Goal: Information Seeking & Learning: Check status

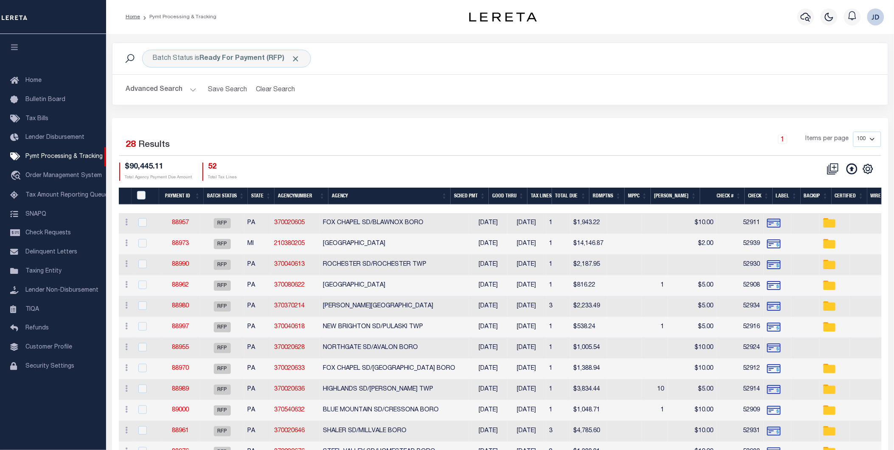
click at [13, 47] on icon "button" at bounding box center [15, 47] width 10 height 8
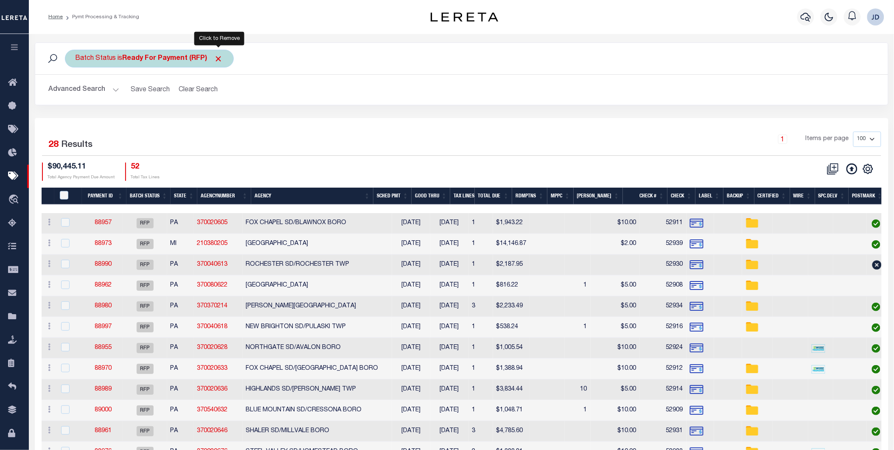
click at [222, 60] on span "Click to Remove" at bounding box center [218, 58] width 9 height 9
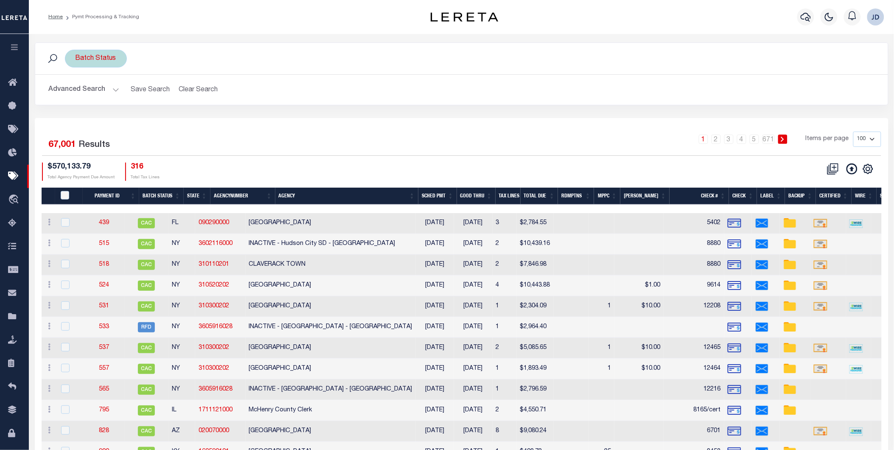
click at [91, 60] on div "Batch Status" at bounding box center [96, 59] width 62 height 18
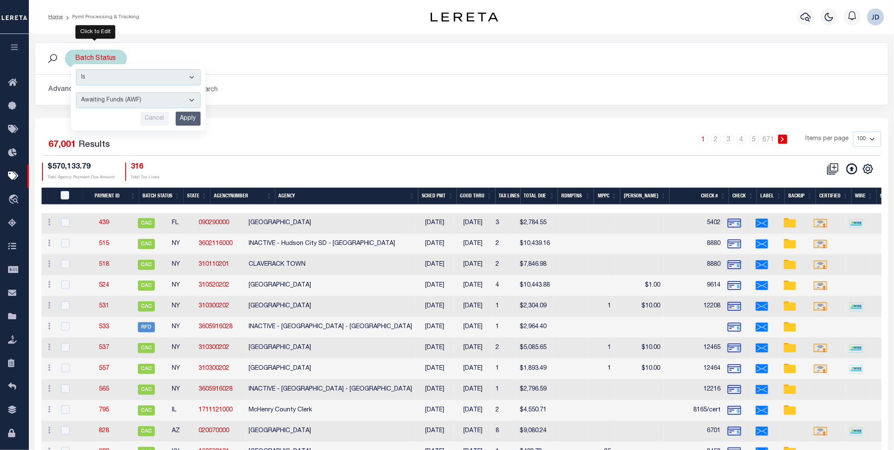
click at [126, 102] on select "Awaiting Funds (AWF) Cleared and Complete (CAC) New Check Needed (NCN) Payment …" at bounding box center [138, 100] width 125 height 16
select select "RFP"
click at [76, 92] on select "Awaiting Funds (AWF) Cleared and Complete (CAC) New Check Needed (NCN) Payment …" at bounding box center [138, 100] width 125 height 16
click at [183, 118] on input "Apply" at bounding box center [188, 119] width 25 height 14
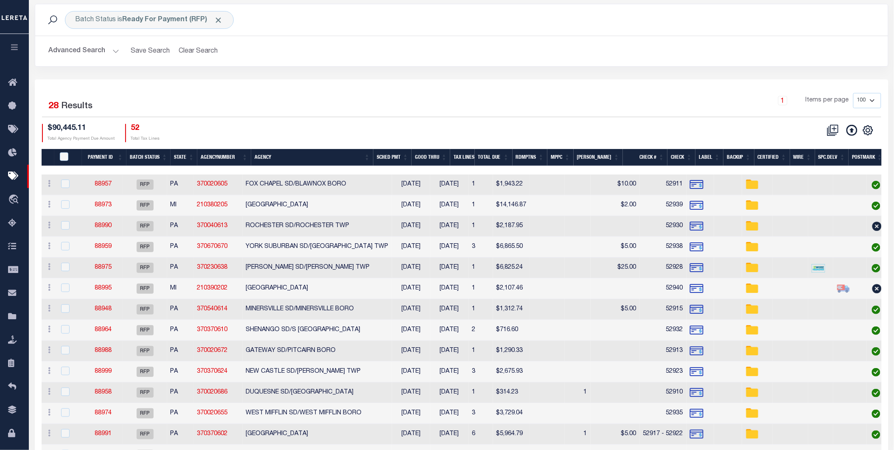
scroll to position [47, 0]
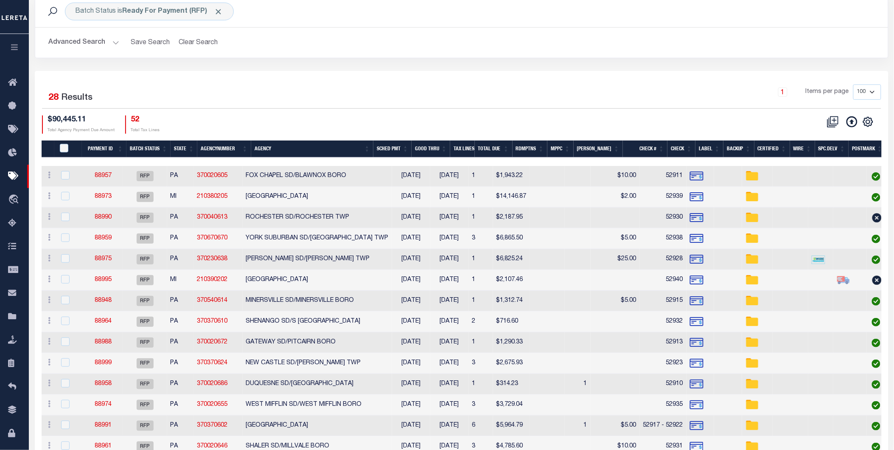
click at [101, 40] on button "Advanced Search" at bounding box center [84, 42] width 70 height 17
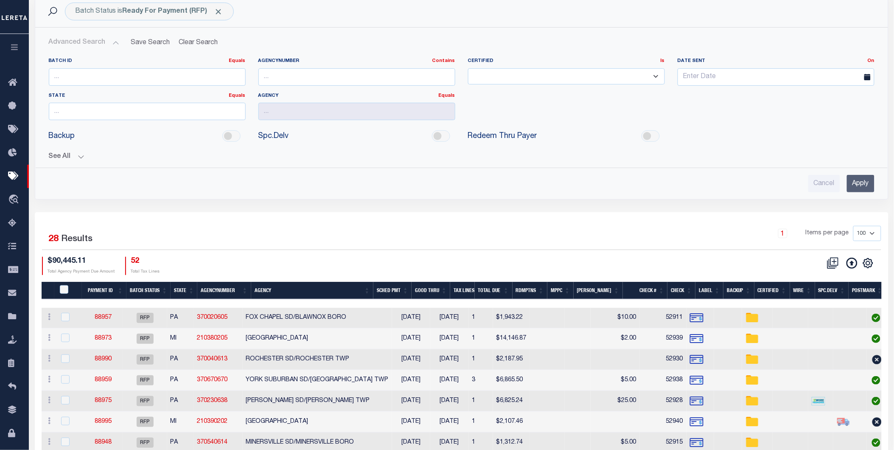
click at [64, 158] on button "See All" at bounding box center [461, 157] width 825 height 8
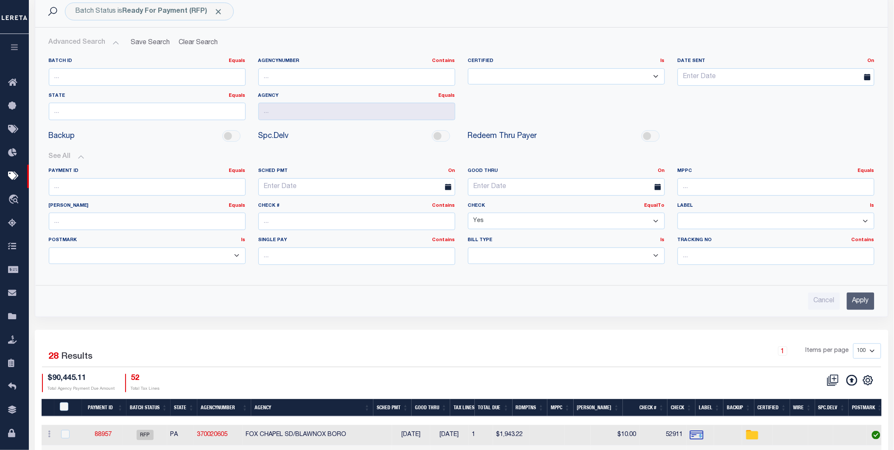
click at [514, 223] on select "Yes No" at bounding box center [566, 220] width 197 height 17
select select "false"
click at [468, 213] on select "Yes No" at bounding box center [566, 220] width 197 height 17
click at [853, 308] on input "Apply" at bounding box center [860, 300] width 28 height 17
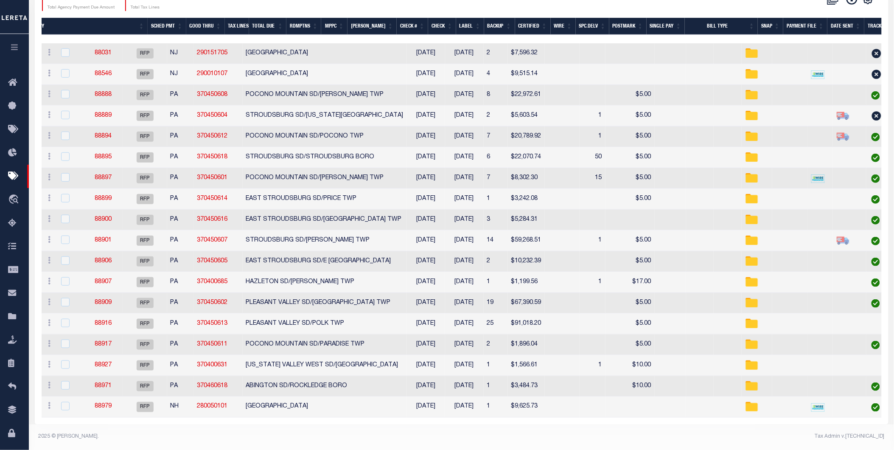
scroll to position [0, 0]
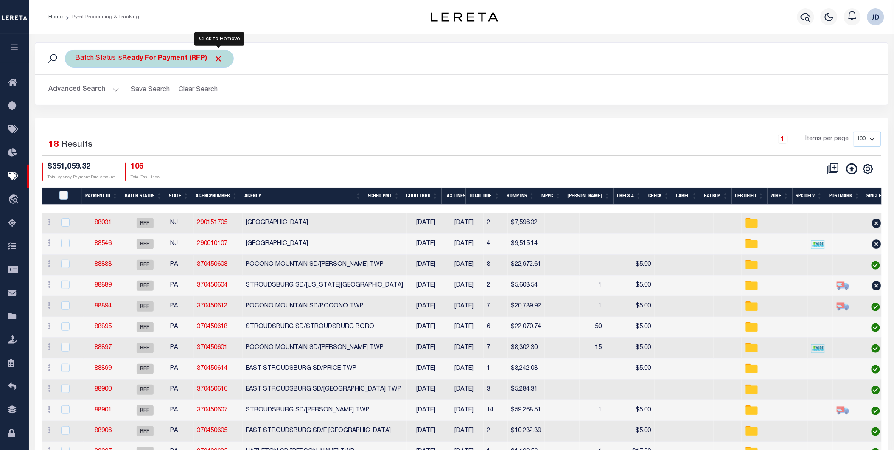
click at [217, 59] on span "Click to Remove" at bounding box center [218, 58] width 9 height 9
click at [104, 59] on div "Batch Status" at bounding box center [96, 59] width 62 height 18
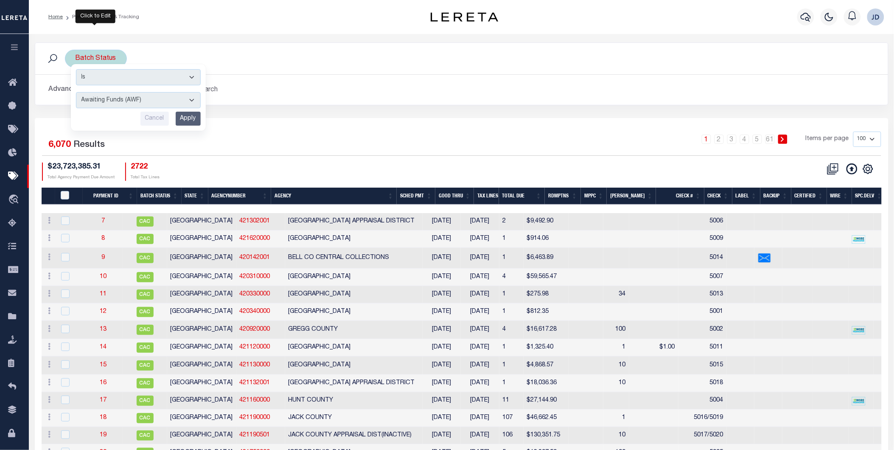
click at [140, 98] on select "Awaiting Funds (AWF) Cleared and Complete (CAC) New Check Needed (NCN) Payment …" at bounding box center [138, 100] width 125 height 16
click at [321, 94] on h2 "Advanced Search Save Search Clear Search PayeeSearchTable_dynamictable_____Defa…" at bounding box center [461, 89] width 839 height 17
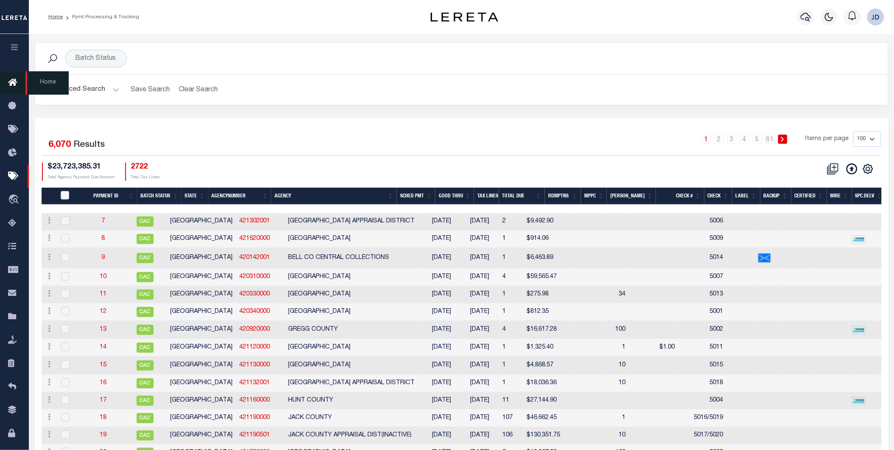
click at [13, 86] on icon at bounding box center [15, 83] width 14 height 11
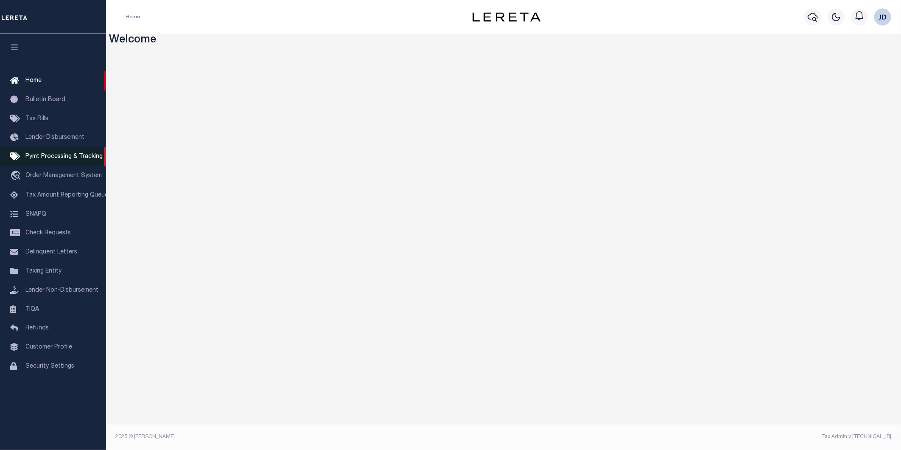
drag, startPoint x: 0, startPoint y: 0, endPoint x: 86, endPoint y: 160, distance: 181.6
click at [86, 159] on span "Pymt Processing & Tracking" at bounding box center [63, 157] width 77 height 6
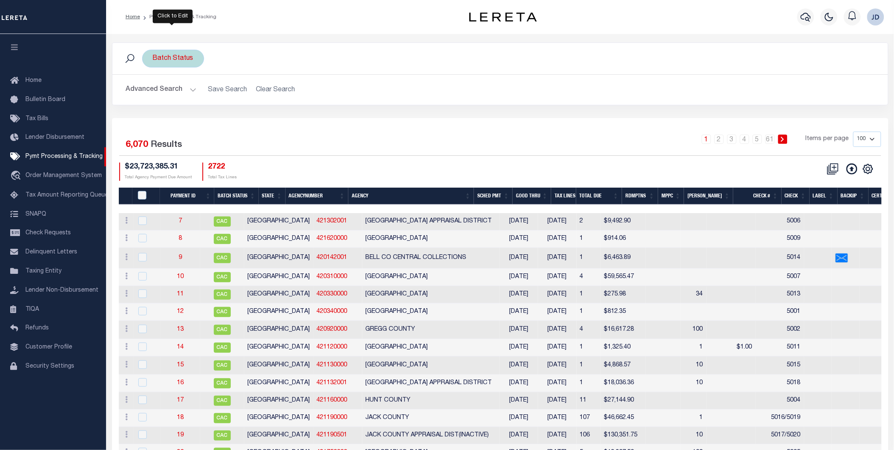
click at [175, 56] on div "Batch Status" at bounding box center [173, 59] width 62 height 18
click at [210, 101] on select "Awaiting Funds (AWF) Cleared and Complete (CAC) New Check Needed (NCN) Payment …" at bounding box center [215, 100] width 125 height 16
select select "RFP"
click at [153, 92] on select "Awaiting Funds (AWF) Cleared and Complete (CAC) New Check Needed (NCN) Payment …" at bounding box center [215, 100] width 125 height 16
click at [263, 119] on input "Apply" at bounding box center [265, 119] width 25 height 14
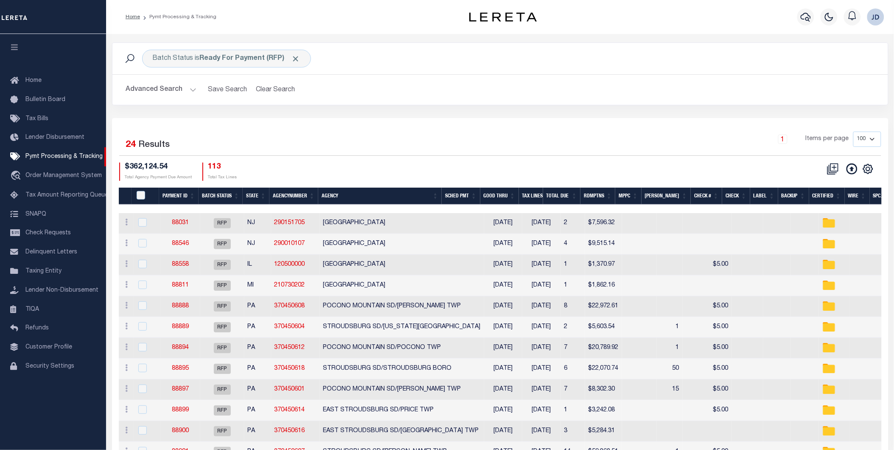
click at [156, 91] on button "Advanced Search" at bounding box center [161, 89] width 70 height 17
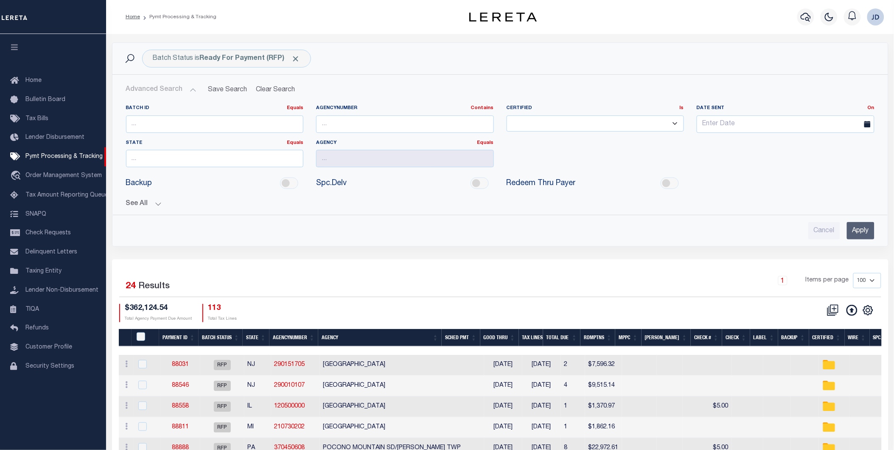
click at [150, 205] on button "See All" at bounding box center [500, 204] width 748 height 8
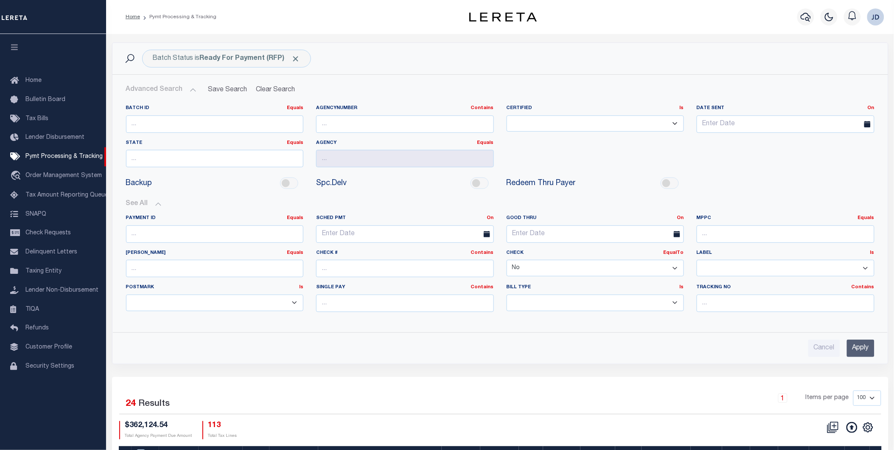
click at [524, 273] on select "Yes No" at bounding box center [595, 268] width 178 height 17
click at [506, 260] on select "Yes No" at bounding box center [595, 268] width 178 height 17
click at [847, 349] on input "Apply" at bounding box center [860, 347] width 28 height 17
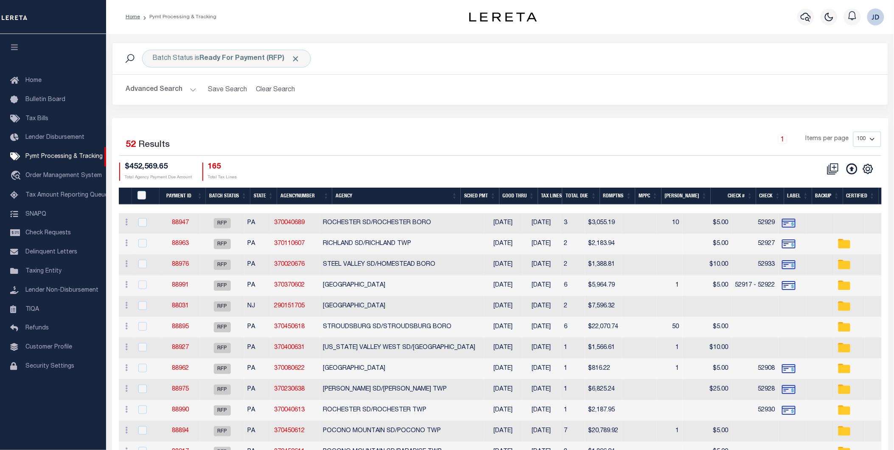
click at [160, 90] on button "Advanced Search" at bounding box center [161, 89] width 70 height 17
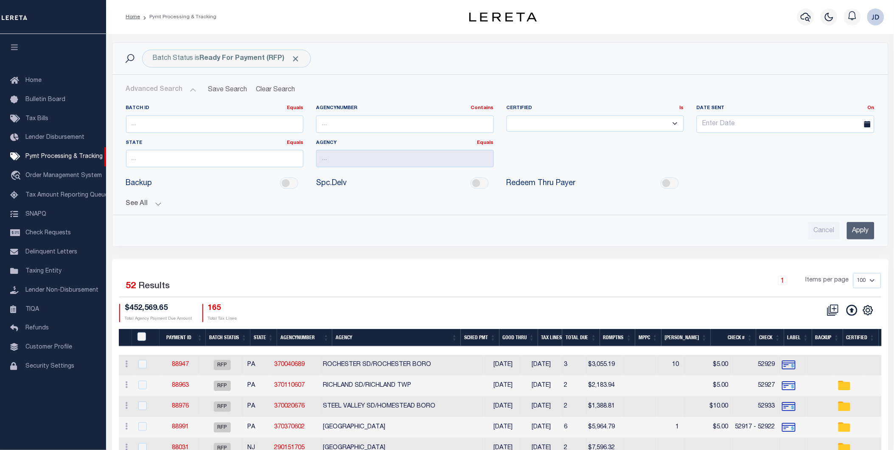
click at [145, 204] on button "See All" at bounding box center [500, 204] width 748 height 8
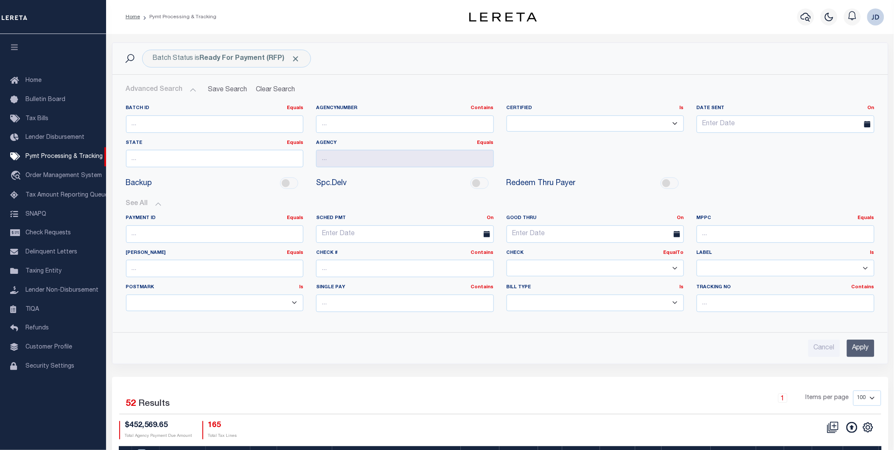
click at [619, 268] on select "Yes No" at bounding box center [595, 268] width 178 height 17
select select "false"
click at [506, 260] on select "Yes No" at bounding box center [595, 268] width 178 height 17
click at [860, 339] on div "Cancel Apply" at bounding box center [500, 344] width 762 height 24
click at [862, 341] on input "Apply" at bounding box center [860, 347] width 28 height 17
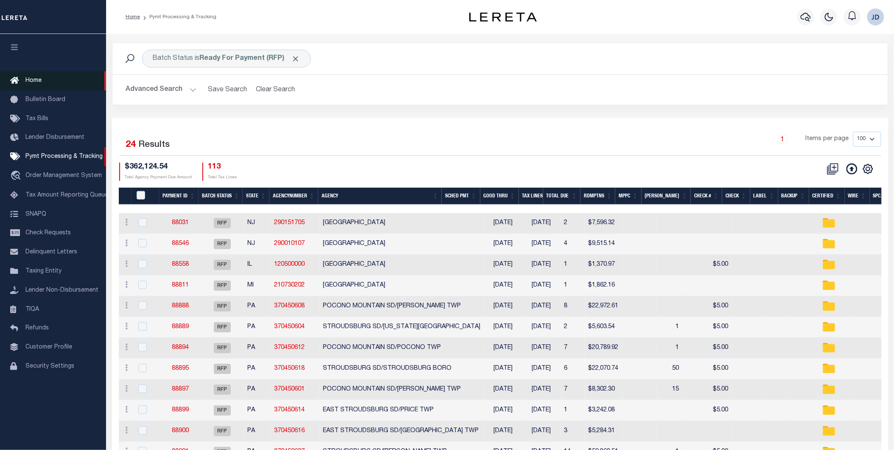
click at [25, 81] on span "Home" at bounding box center [33, 81] width 16 height 6
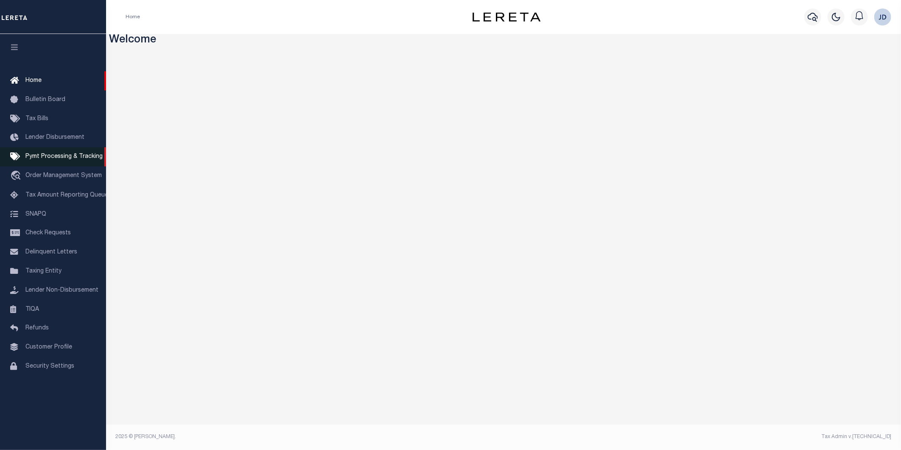
click at [35, 159] on span "Pymt Processing & Tracking" at bounding box center [63, 157] width 77 height 6
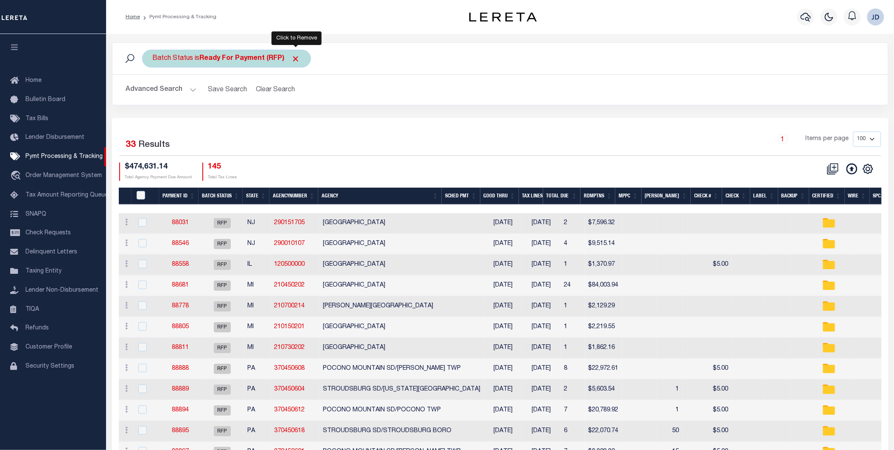
click at [299, 60] on span "Click to Remove" at bounding box center [295, 58] width 9 height 9
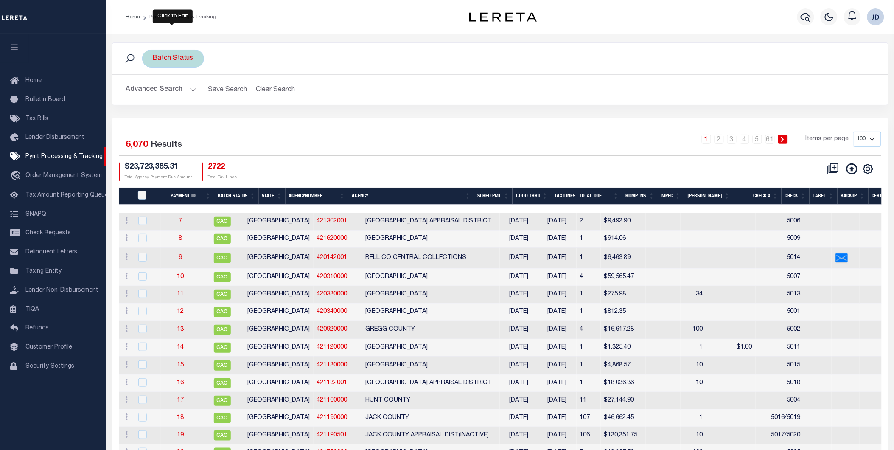
click at [187, 60] on div "Batch Status" at bounding box center [173, 59] width 62 height 18
click at [192, 102] on select "Awaiting Funds (AWF) Cleared and Complete (CAC) New Check Needed (NCN) Payment …" at bounding box center [215, 100] width 125 height 16
select select "RFP"
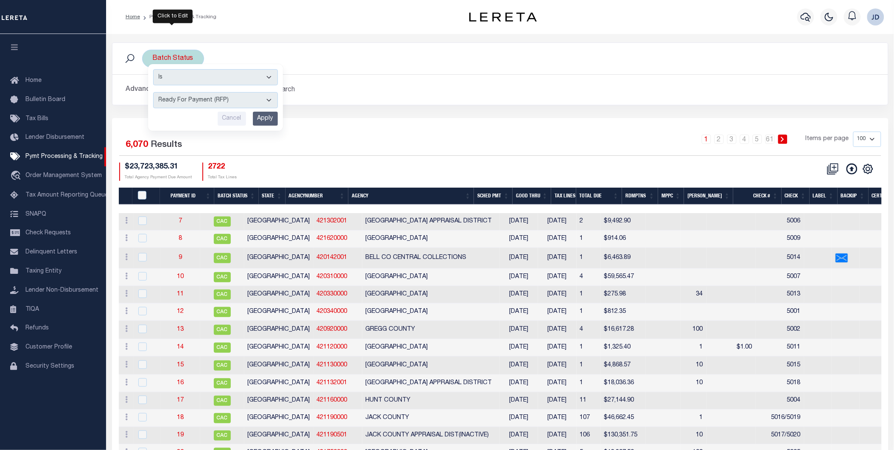
click at [153, 92] on select "Awaiting Funds (AWF) Cleared and Complete (CAC) New Check Needed (NCN) Payment …" at bounding box center [215, 100] width 125 height 16
click at [262, 122] on input "Apply" at bounding box center [265, 119] width 25 height 14
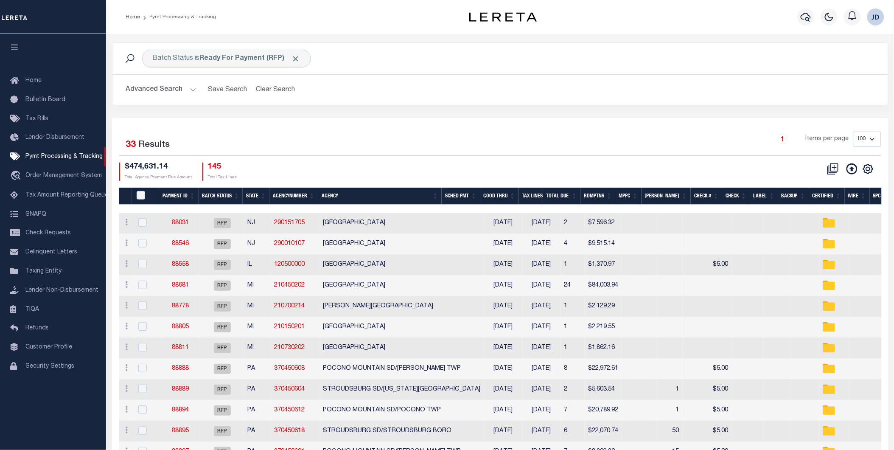
click at [162, 90] on button "Advanced Search" at bounding box center [161, 89] width 70 height 17
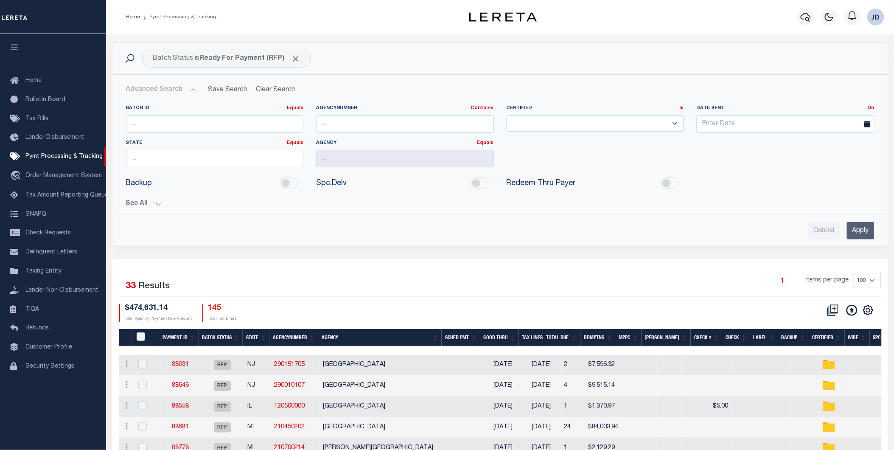
click at [145, 204] on button "See All" at bounding box center [500, 204] width 748 height 8
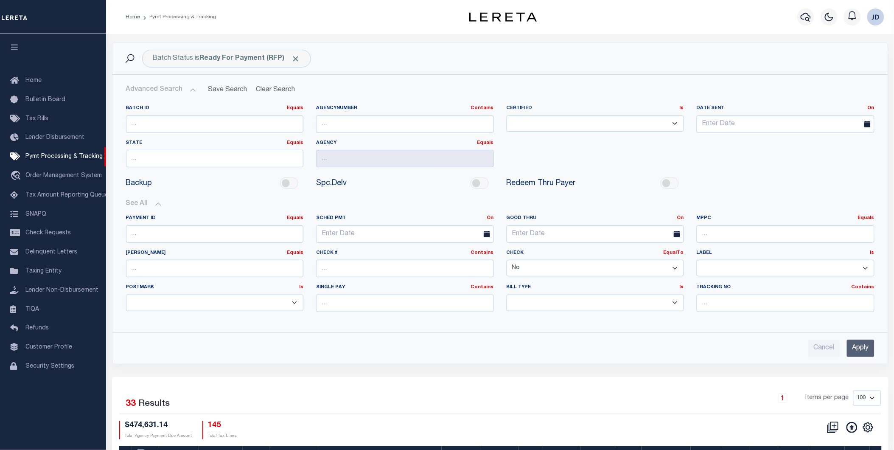
click at [600, 267] on select "Yes No" at bounding box center [595, 268] width 178 height 17
select select "true"
click at [506, 260] on select "Yes No" at bounding box center [595, 268] width 178 height 17
click at [548, 270] on select "Yes No" at bounding box center [595, 268] width 178 height 17
click at [506, 260] on select "Yes No" at bounding box center [595, 268] width 178 height 17
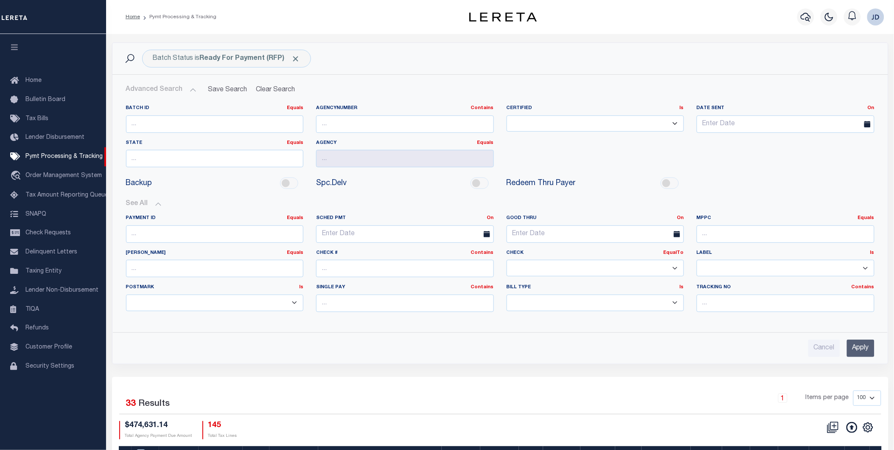
click at [858, 353] on input "Apply" at bounding box center [860, 347] width 28 height 17
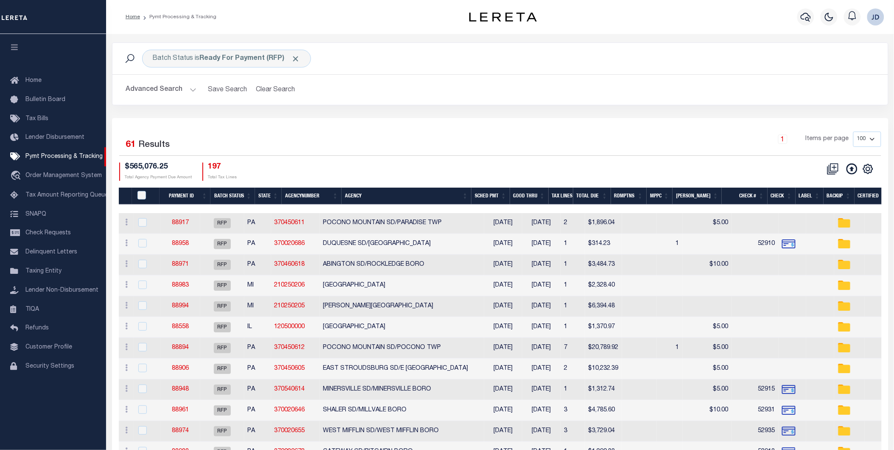
click at [159, 87] on button "Advanced Search" at bounding box center [161, 89] width 70 height 17
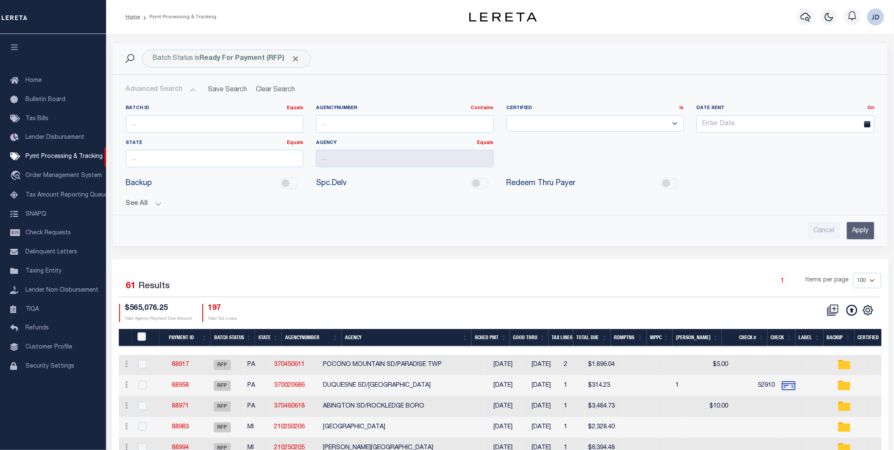
click at [147, 202] on button "See All" at bounding box center [500, 204] width 748 height 8
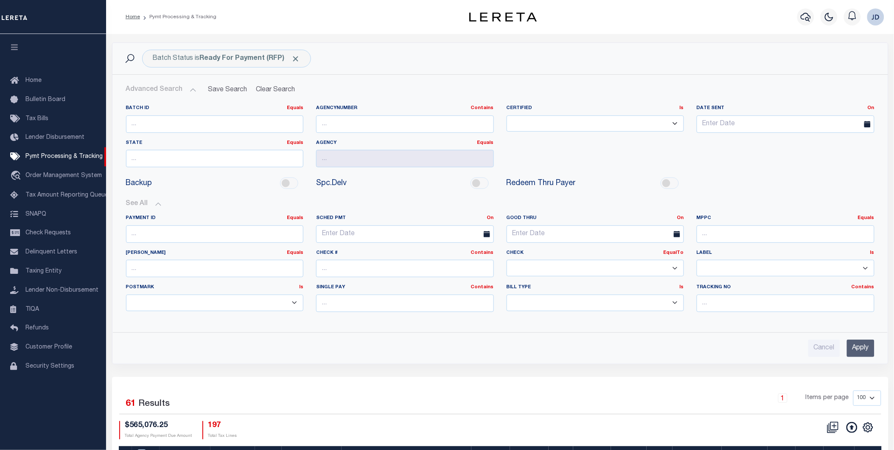
click at [591, 270] on select "Yes No" at bounding box center [595, 268] width 178 height 17
select select "false"
click at [506, 260] on select "Yes No" at bounding box center [595, 268] width 178 height 17
click at [862, 351] on input "Apply" at bounding box center [860, 347] width 28 height 17
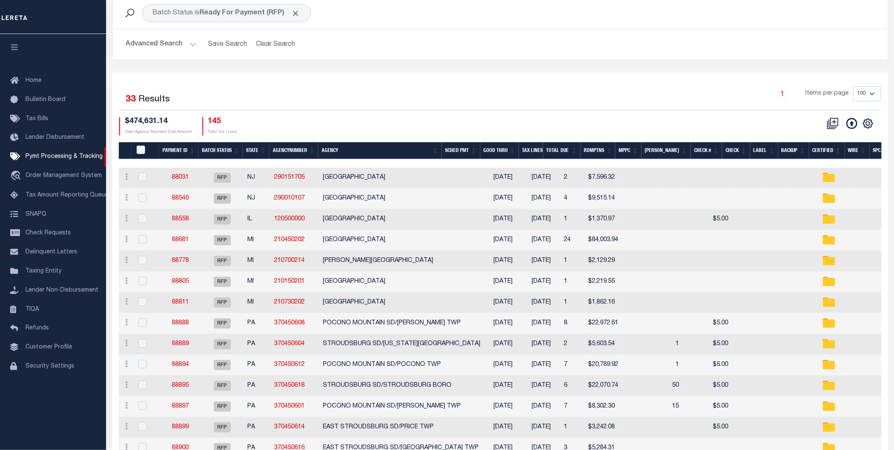
scroll to position [47, 0]
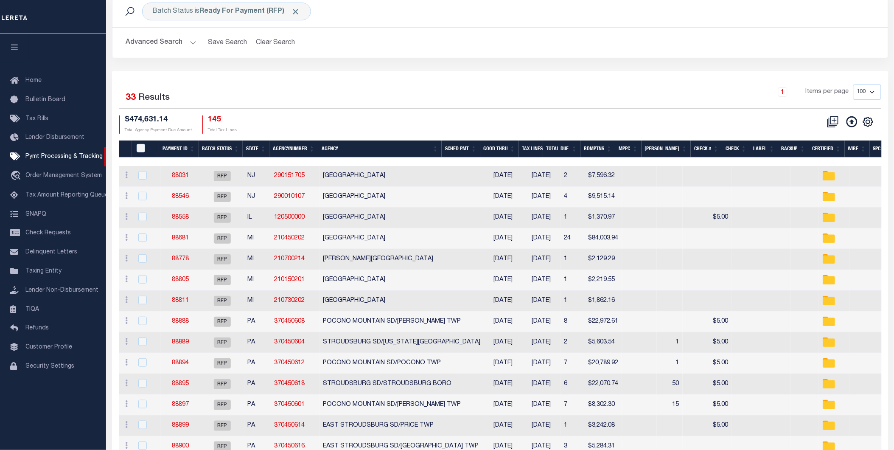
click at [11, 45] on icon "button" at bounding box center [15, 47] width 10 height 8
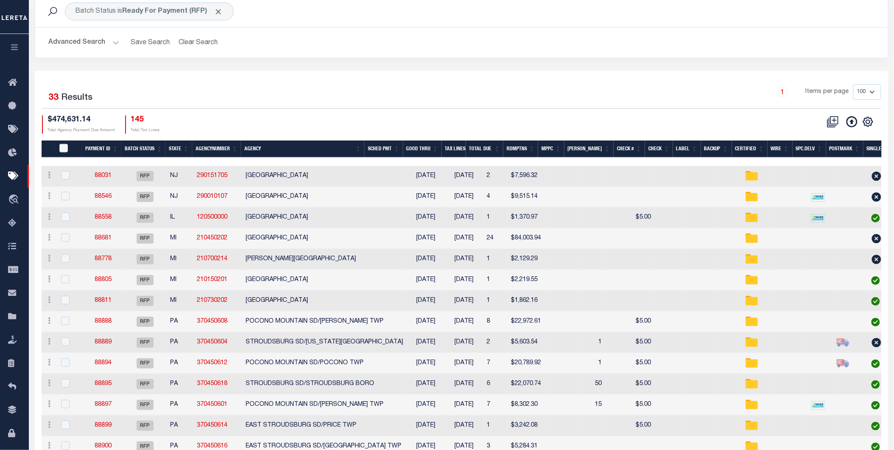
click at [802, 148] on th "Spc.Delv" at bounding box center [809, 148] width 34 height 17
click at [806, 147] on th "Spc.Delv" at bounding box center [809, 148] width 34 height 17
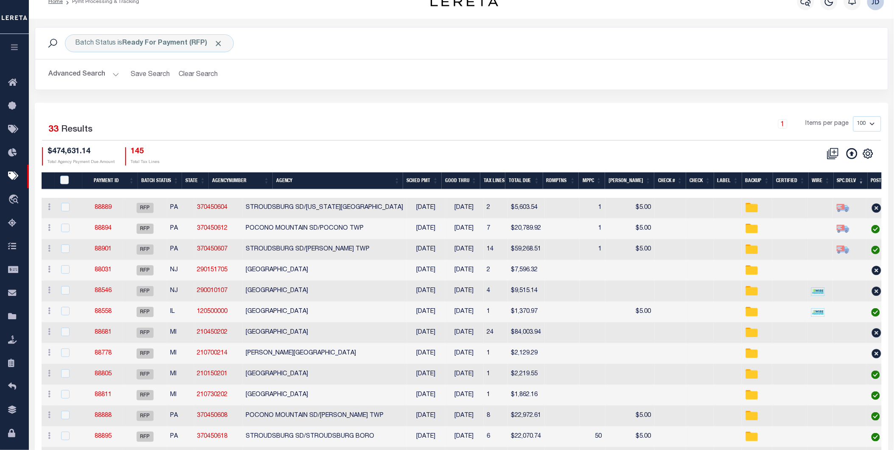
scroll to position [0, 0]
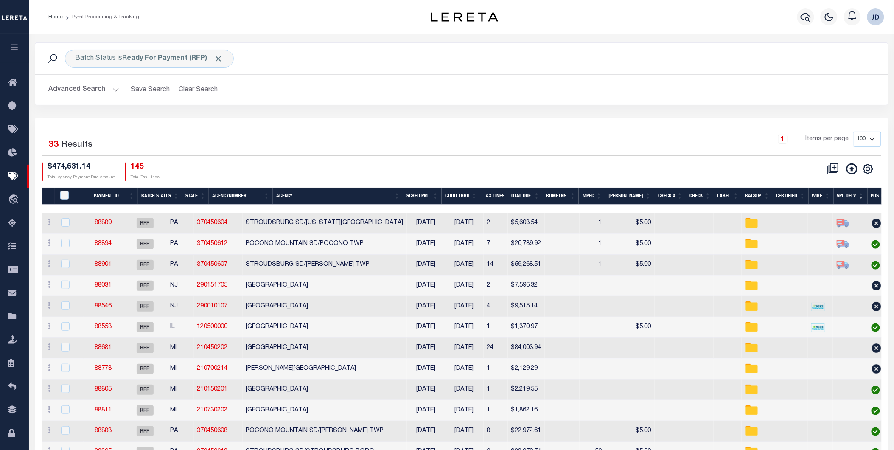
click at [599, 197] on th "MPPC" at bounding box center [591, 195] width 26 height 17
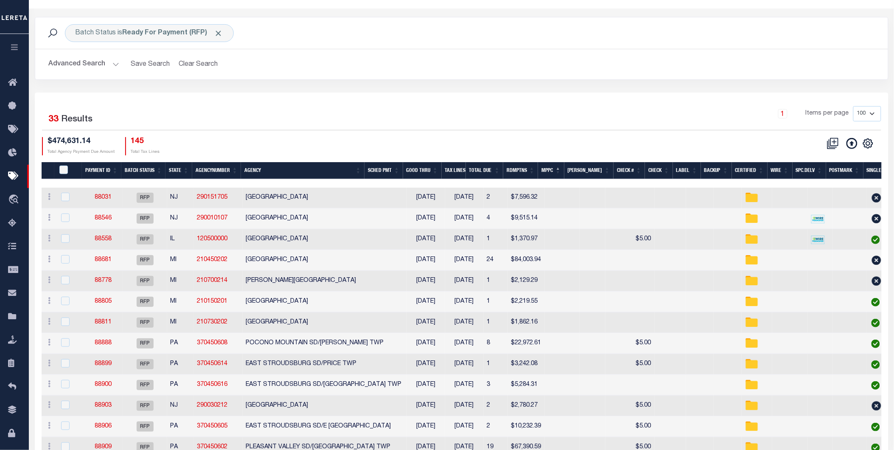
scroll to position [94, 0]
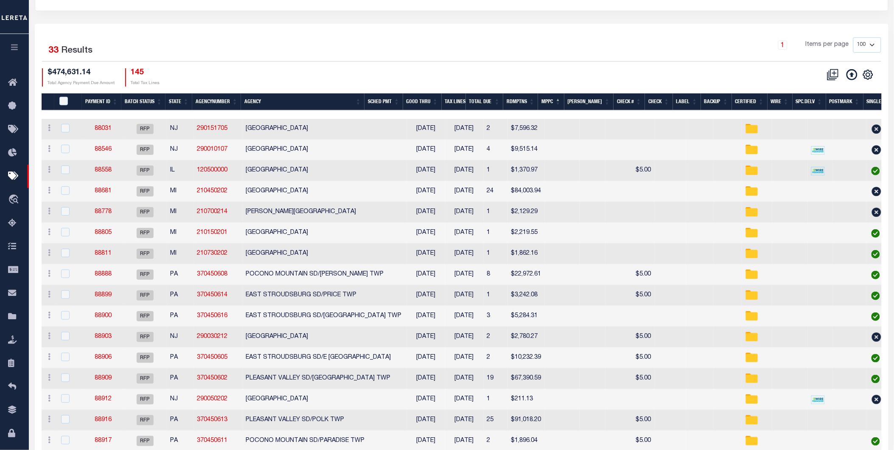
click at [563, 101] on th "MPPC" at bounding box center [551, 101] width 26 height 17
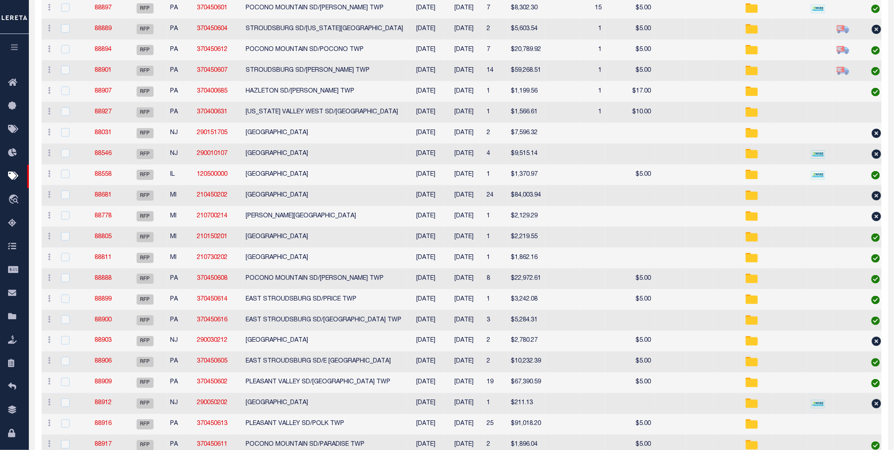
scroll to position [0, 0]
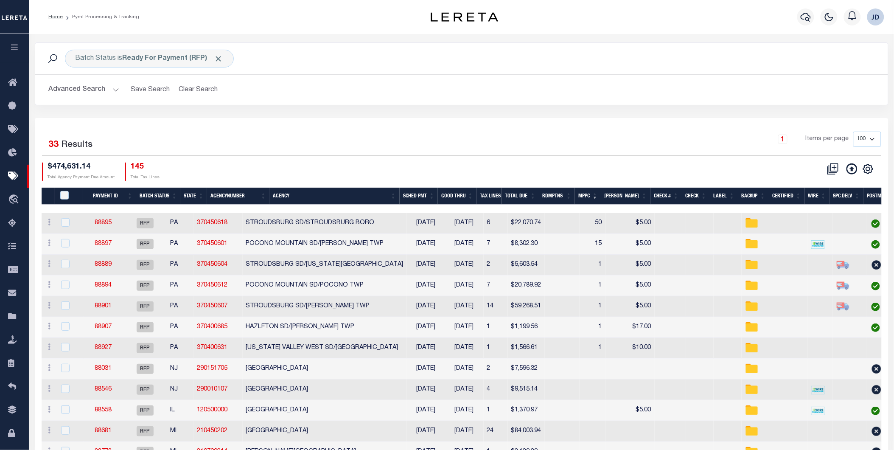
click at [292, 193] on th "Agency" at bounding box center [334, 195] width 130 height 17
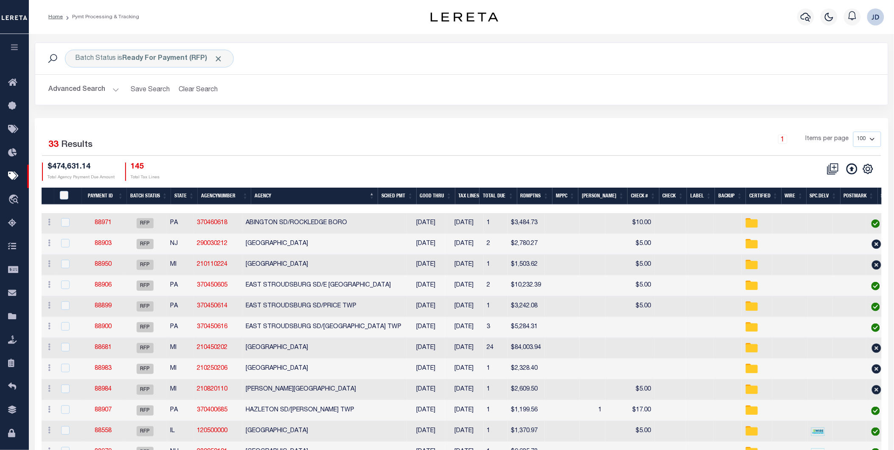
click at [297, 199] on th "Agency" at bounding box center [314, 195] width 127 height 17
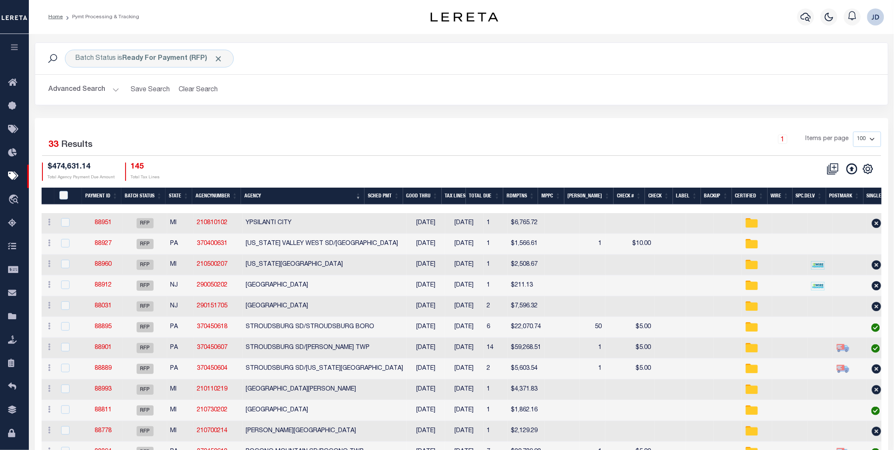
click at [315, 192] on th "Agency" at bounding box center [302, 195] width 123 height 17
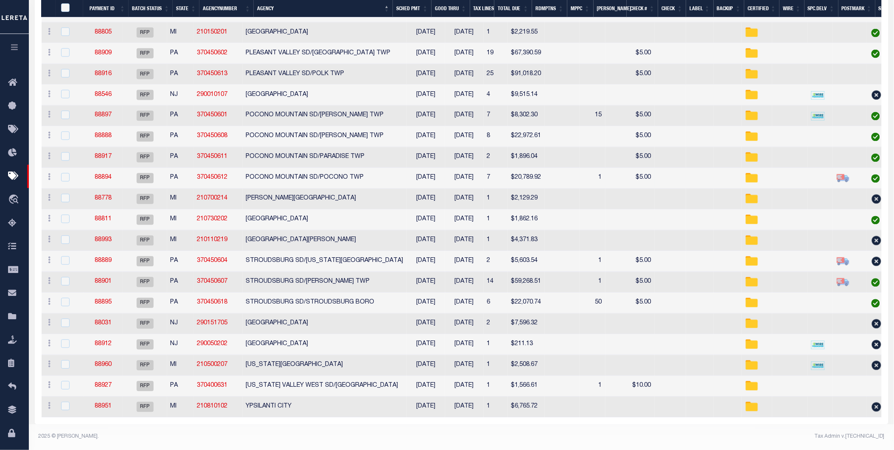
scroll to position [480, 0]
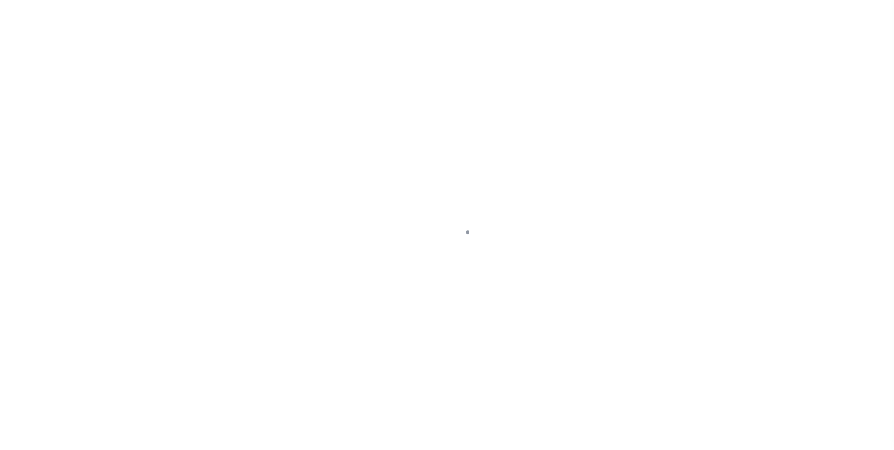
select select "RFP"
select select "CHK"
select select "[PERSON_NAME]"
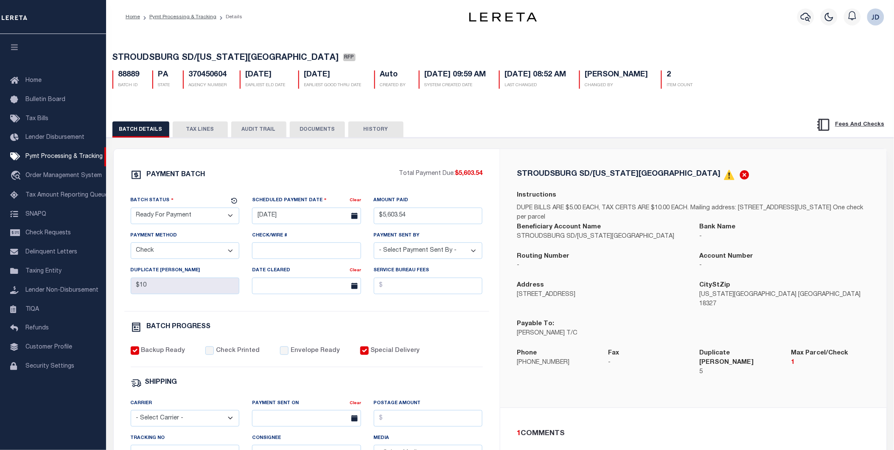
click at [201, 134] on button "TAX LINES" at bounding box center [200, 129] width 55 height 16
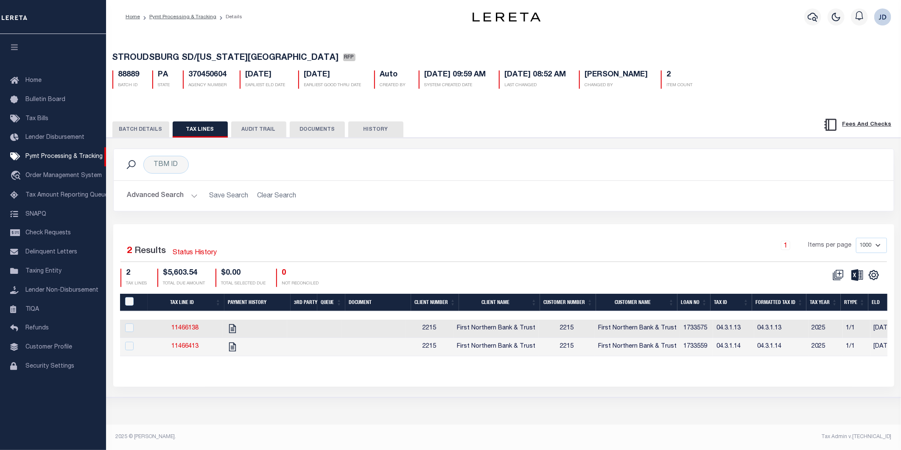
click at [724, 304] on th "Tax ID" at bounding box center [731, 301] width 42 height 17
click at [876, 279] on icon "" at bounding box center [873, 274] width 9 height 9
click at [830, 291] on link "CSV" at bounding box center [838, 289] width 83 height 17
drag, startPoint x: 134, startPoint y: 130, endPoint x: 257, endPoint y: 15, distance: 168.6
click at [134, 130] on button "BATCH DETAILS" at bounding box center [140, 129] width 57 height 16
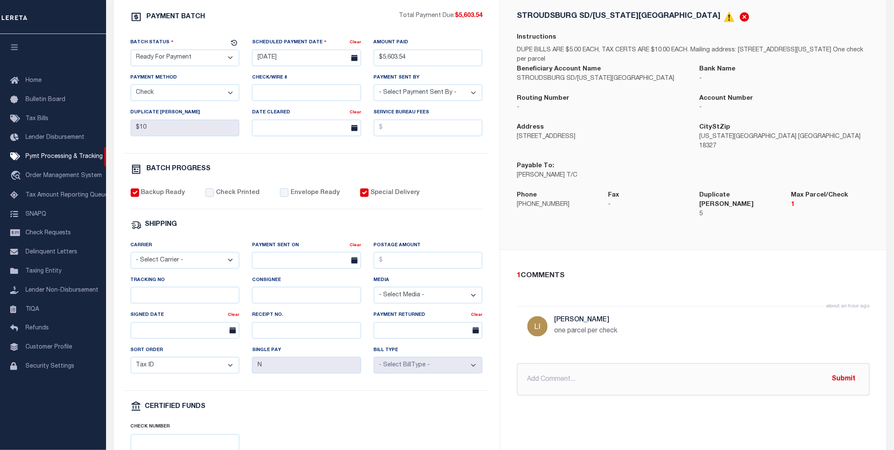
scroll to position [141, 0]
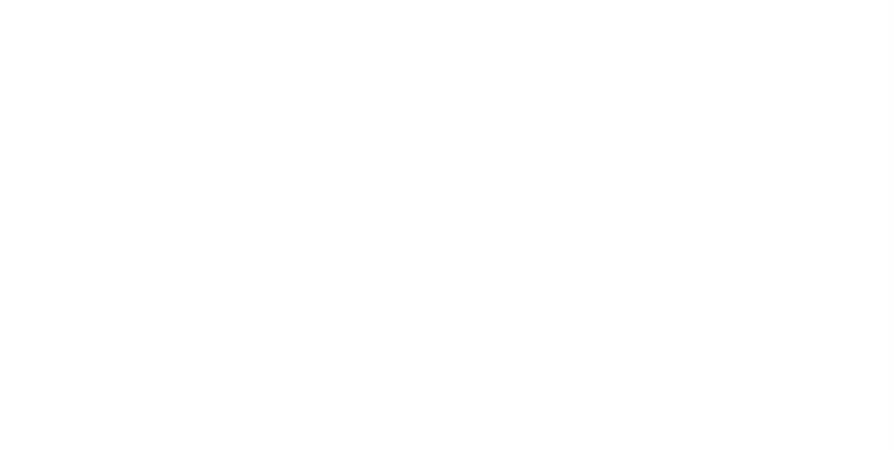
select select "RFP"
select select "CHK"
select select "[PERSON_NAME]"
select select "RFP"
select select "CHK"
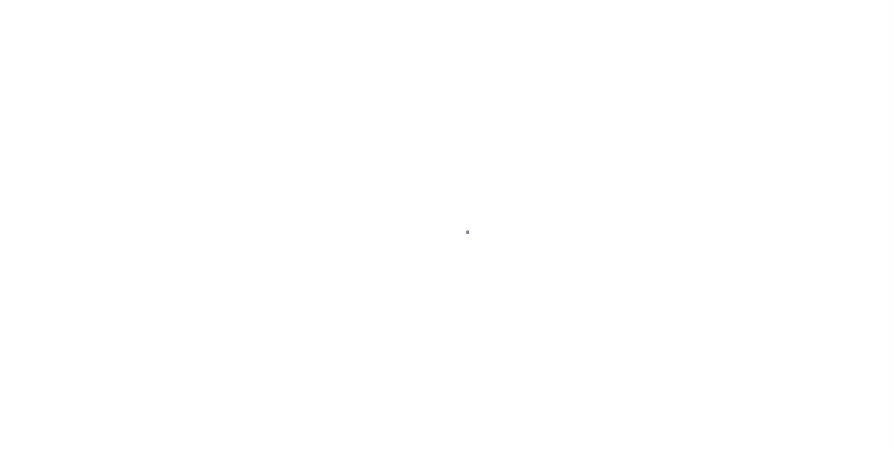
select select "[PERSON_NAME]"
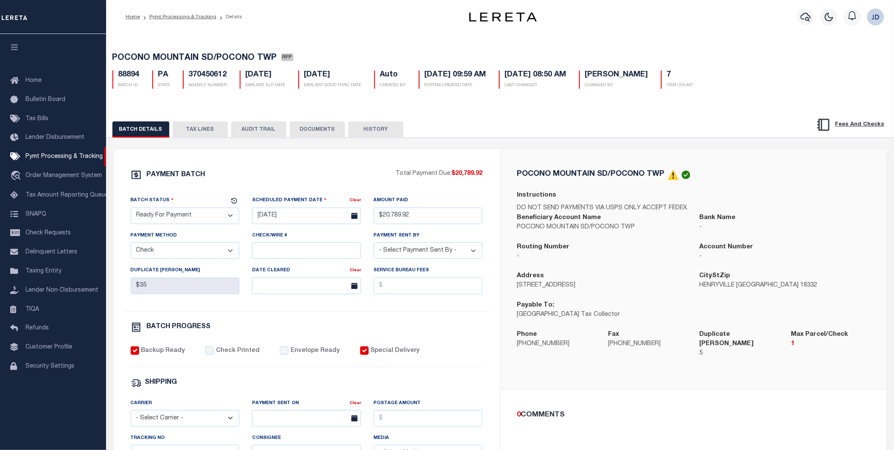
click at [194, 130] on button "TAX LINES" at bounding box center [200, 129] width 55 height 16
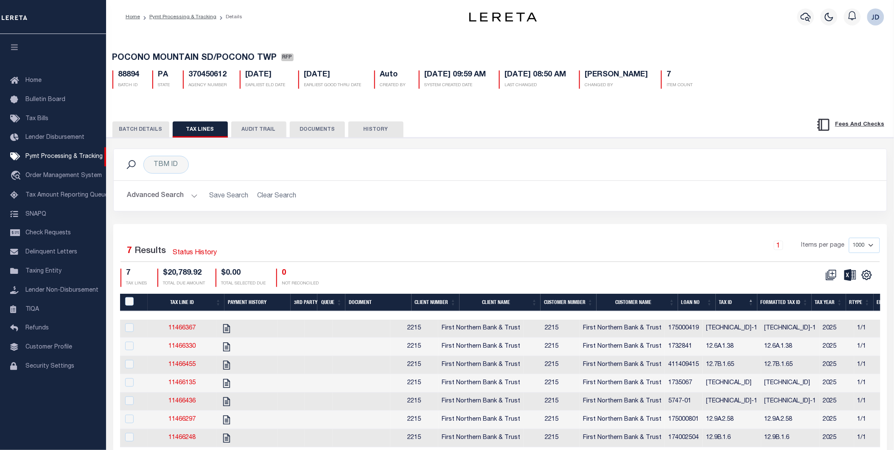
click at [157, 130] on button "BATCH DETAILS" at bounding box center [140, 129] width 57 height 16
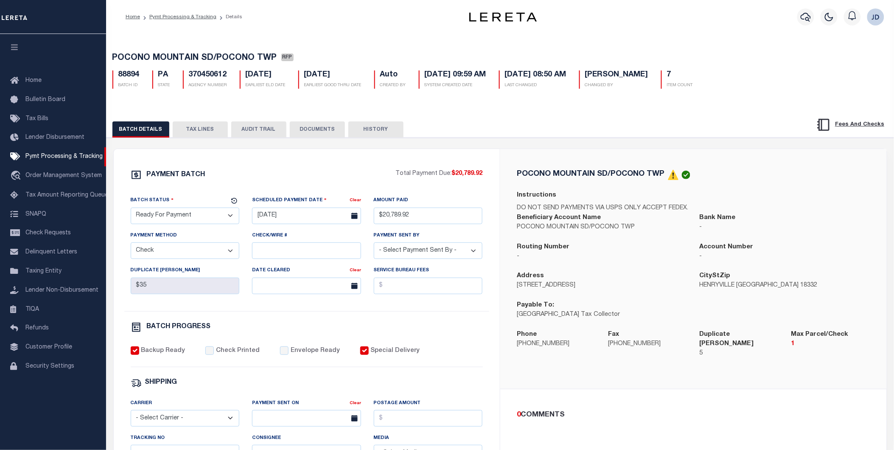
click at [201, 131] on button "TAX LINES" at bounding box center [200, 129] width 55 height 16
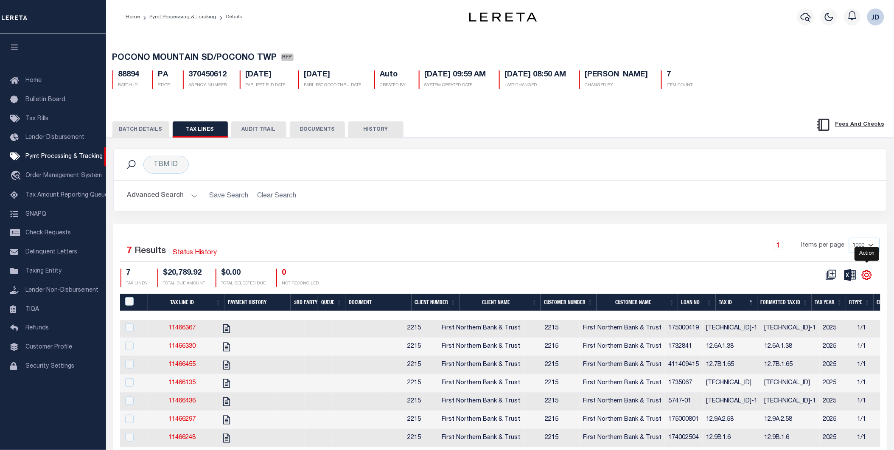
click at [871, 280] on icon "" at bounding box center [866, 274] width 11 height 11
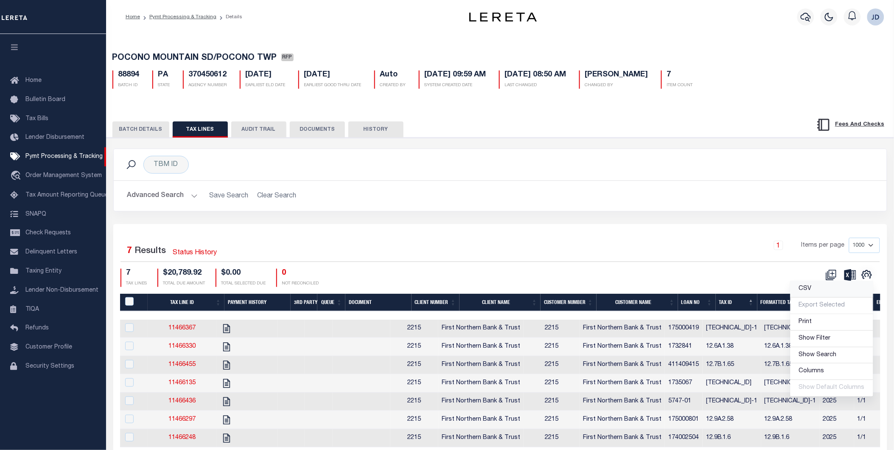
click at [832, 293] on link "CSV" at bounding box center [831, 289] width 83 height 17
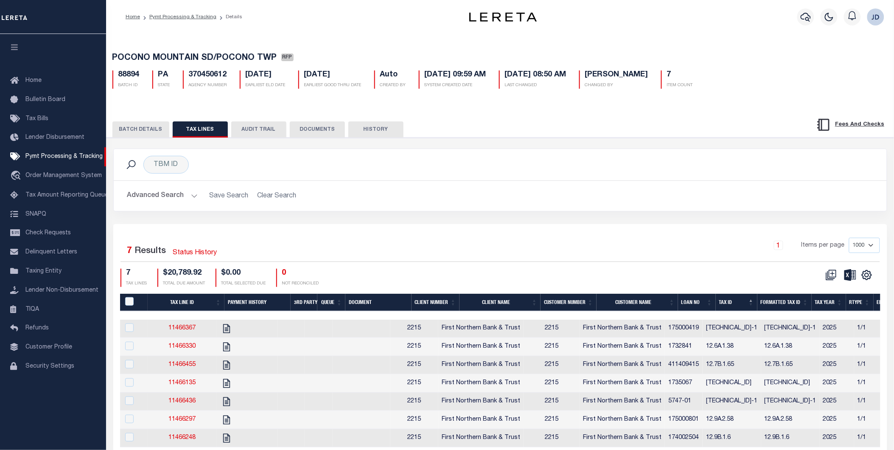
click at [138, 130] on button "BATCH DETAILS" at bounding box center [140, 129] width 57 height 16
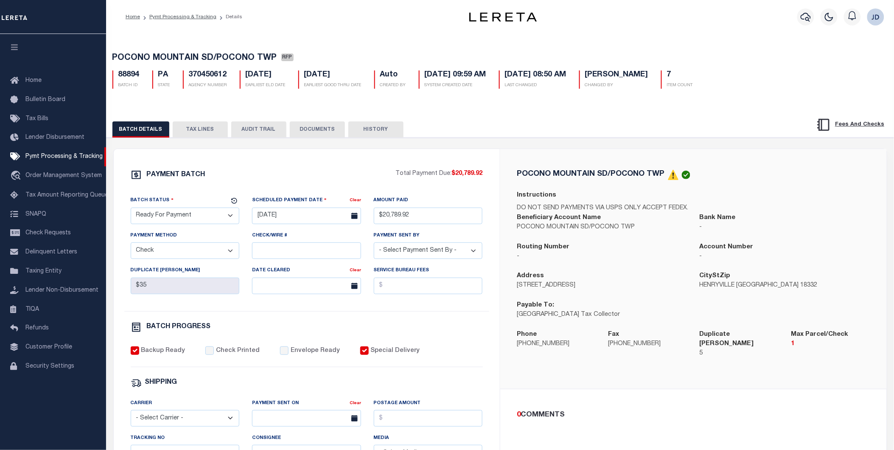
click at [196, 131] on button "TAX LINES" at bounding box center [200, 129] width 55 height 16
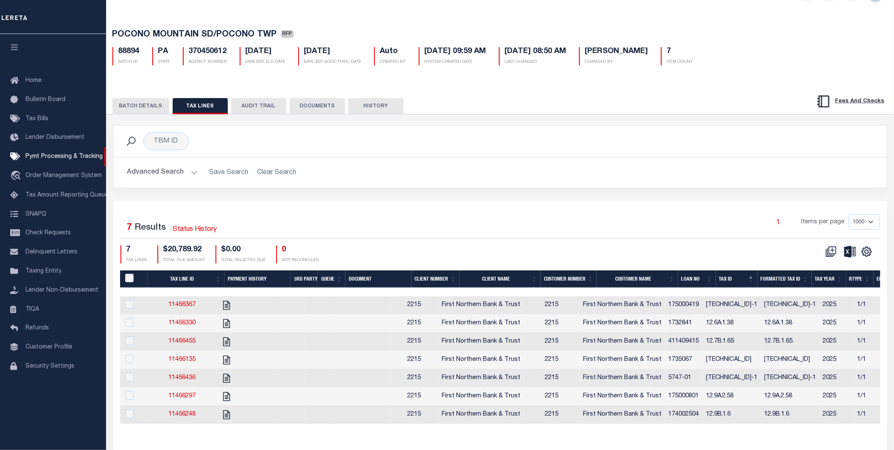
scroll to position [73, 0]
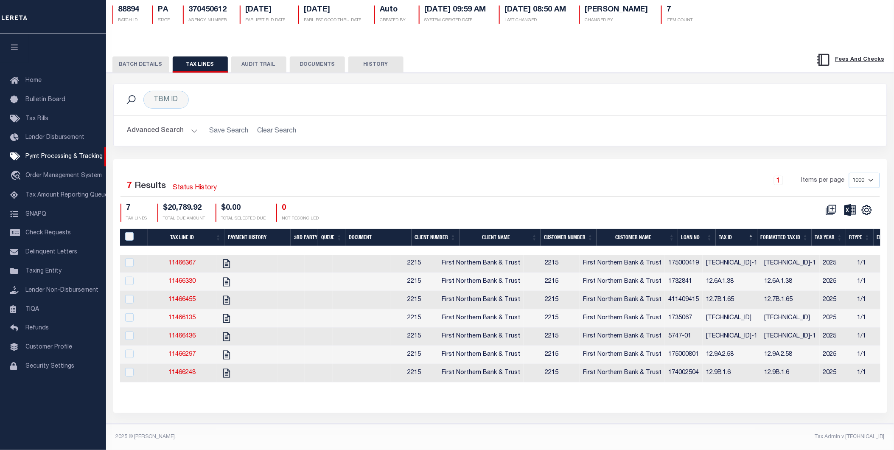
click at [731, 230] on th "Tax ID" at bounding box center [736, 237] width 42 height 17
click at [868, 204] on icon "" at bounding box center [866, 209] width 11 height 11
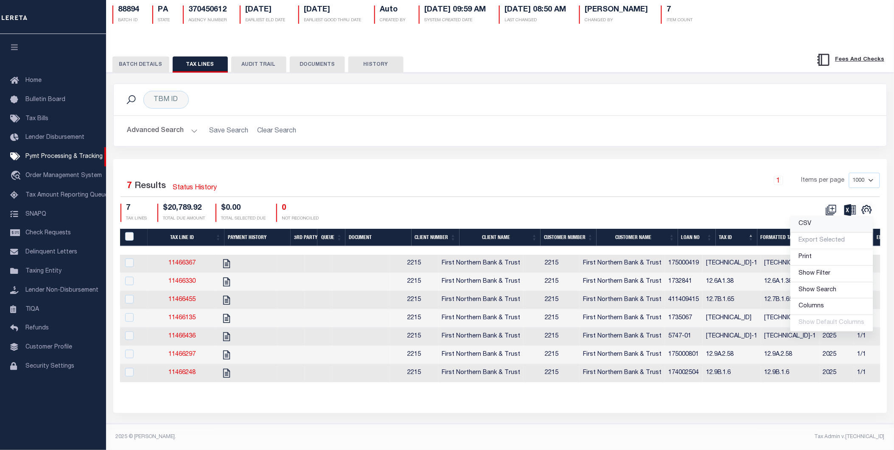
click at [819, 216] on link "CSV" at bounding box center [831, 224] width 83 height 17
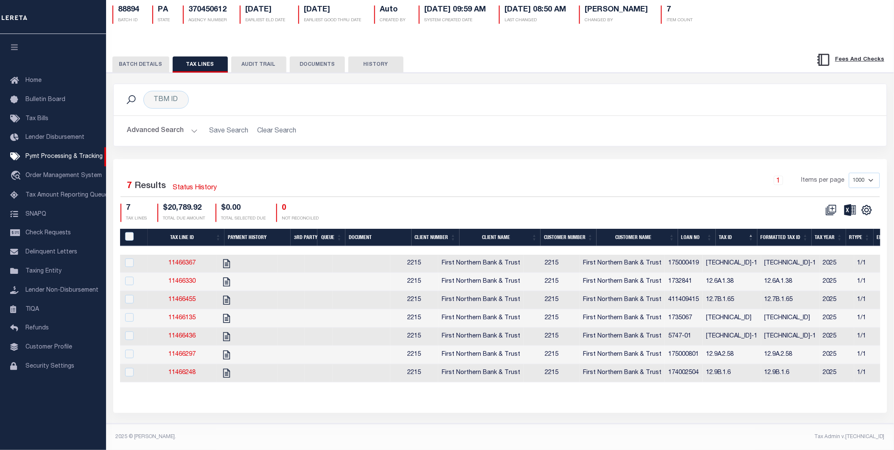
drag, startPoint x: 143, startPoint y: 59, endPoint x: 190, endPoint y: 64, distance: 47.3
click at [143, 59] on button "BATCH DETAILS" at bounding box center [140, 64] width 57 height 16
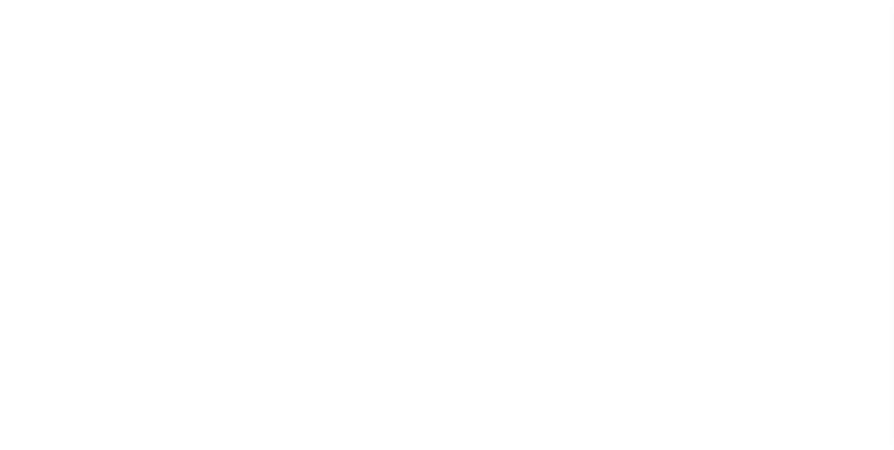
select select "RFP"
select select "CHK"
select select "Little, Audria"
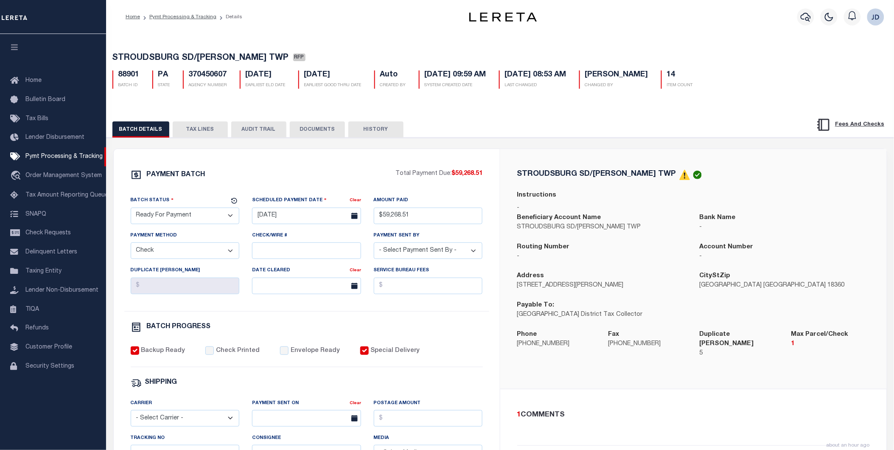
click button "TAX LINES"
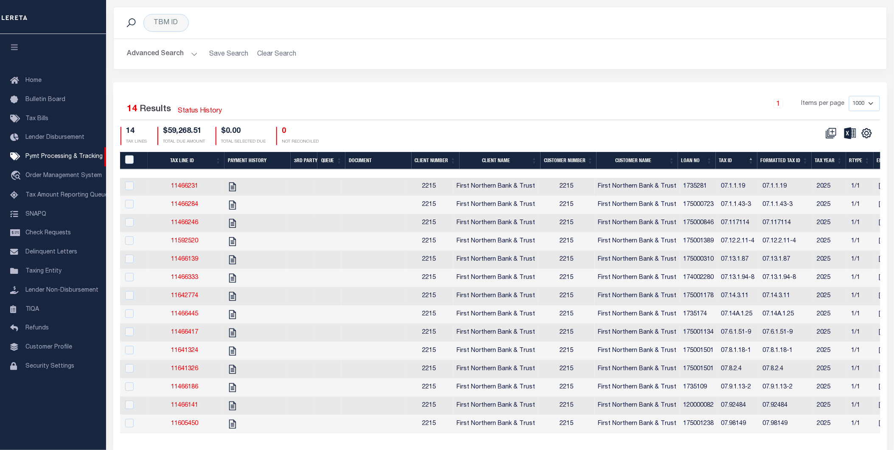
scroll to position [141, 0]
click icon ""
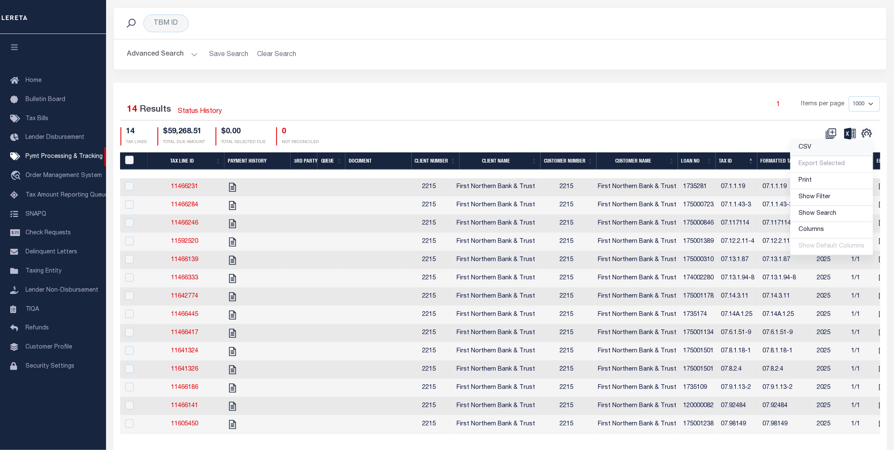
click span "CSV"
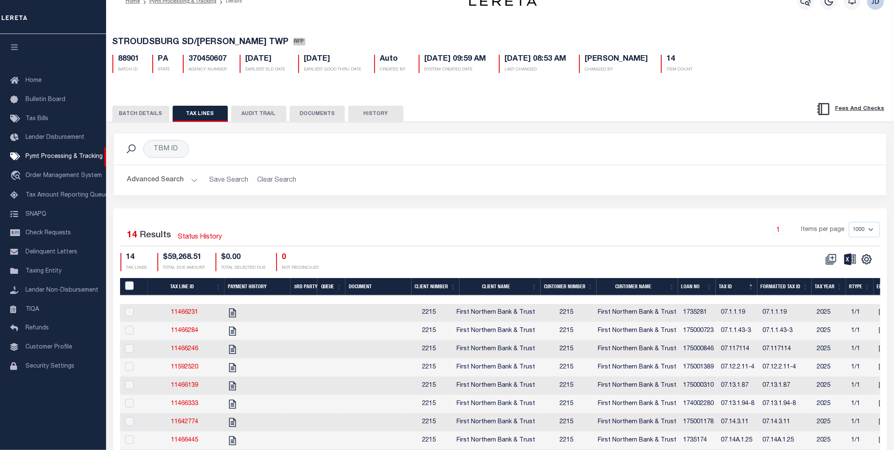
scroll to position [0, 0]
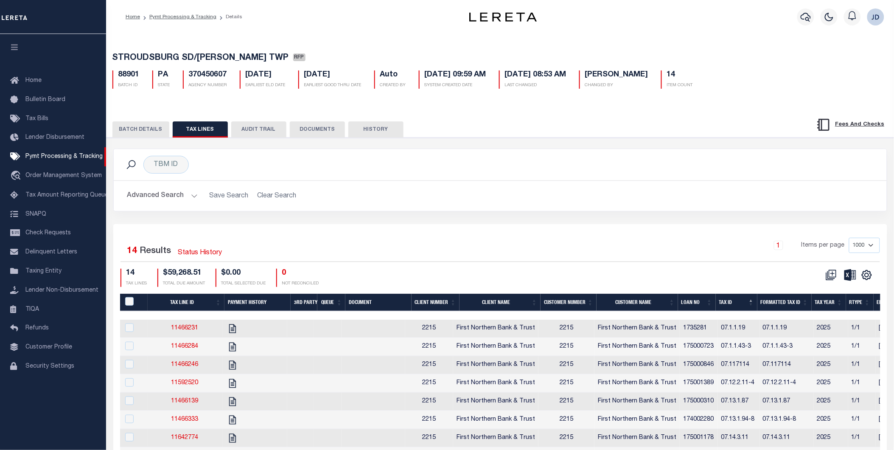
click button "BATCH DETAILS"
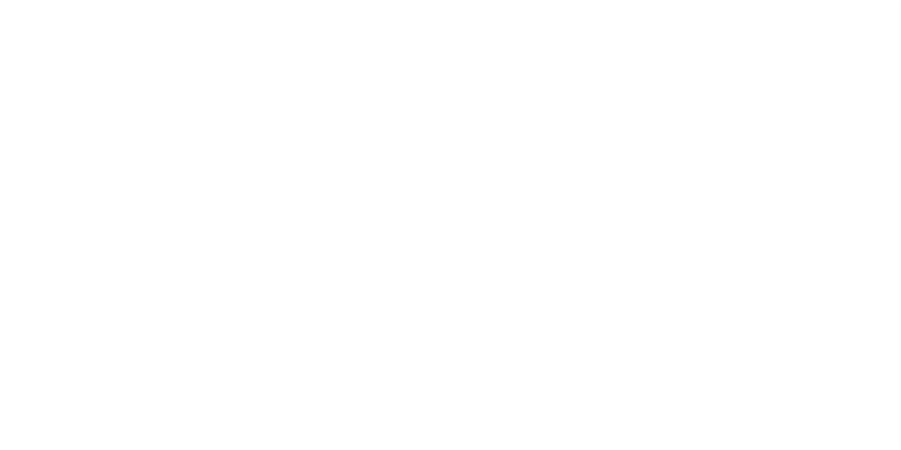
select select "50"
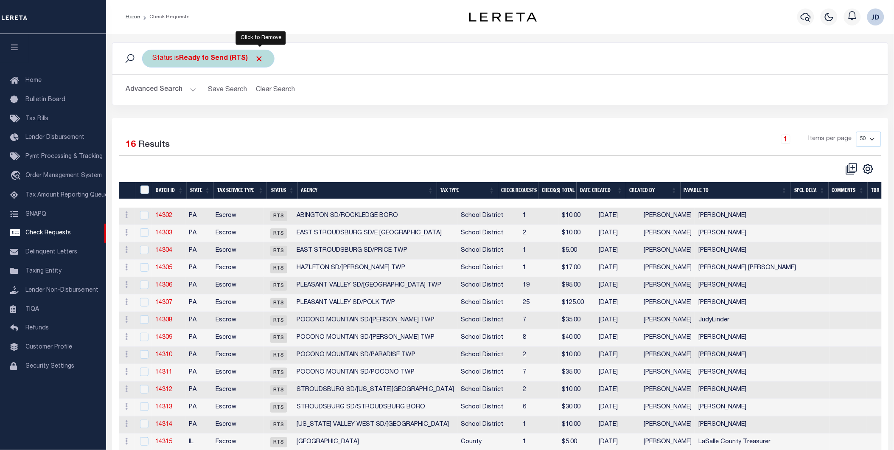
click at [263, 57] on span "Click to Remove" at bounding box center [259, 58] width 9 height 9
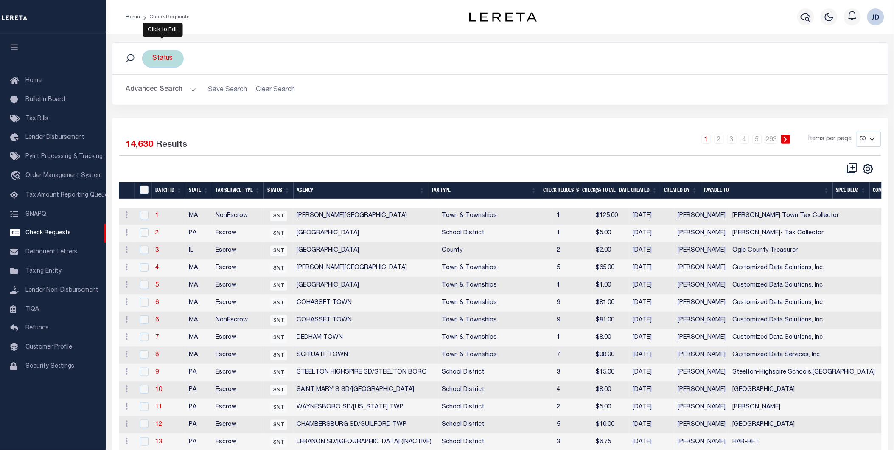
click at [167, 60] on div "Status" at bounding box center [163, 59] width 42 height 18
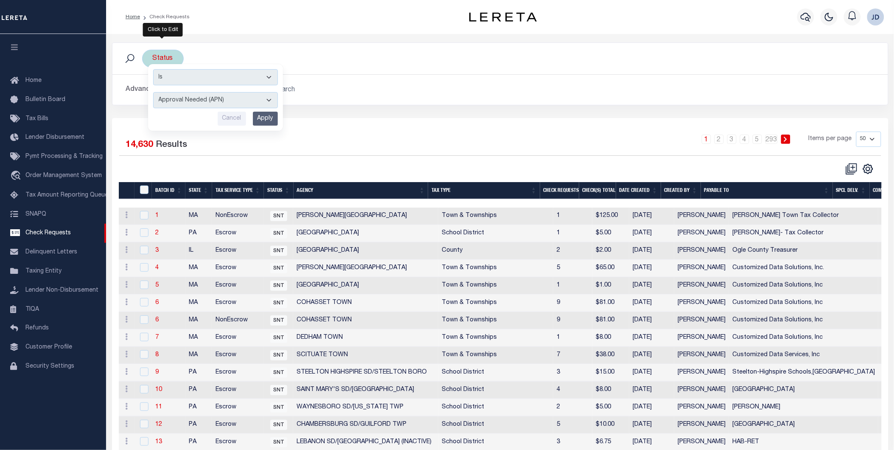
click at [229, 98] on select "Approval Needed (APN) Batching In Progress (BIP) Check Returned (CKR) Cleared a…" at bounding box center [215, 100] width 125 height 16
select select "RTS"
click at [153, 92] on select "Approval Needed (APN) Batching In Progress (BIP) Check Returned (CKR) Cleared a…" at bounding box center [215, 100] width 125 height 16
click at [214, 103] on select "Approval Needed (APN) Batching In Progress (BIP) Check Returned (CKR) Cleared a…" at bounding box center [215, 100] width 125 height 16
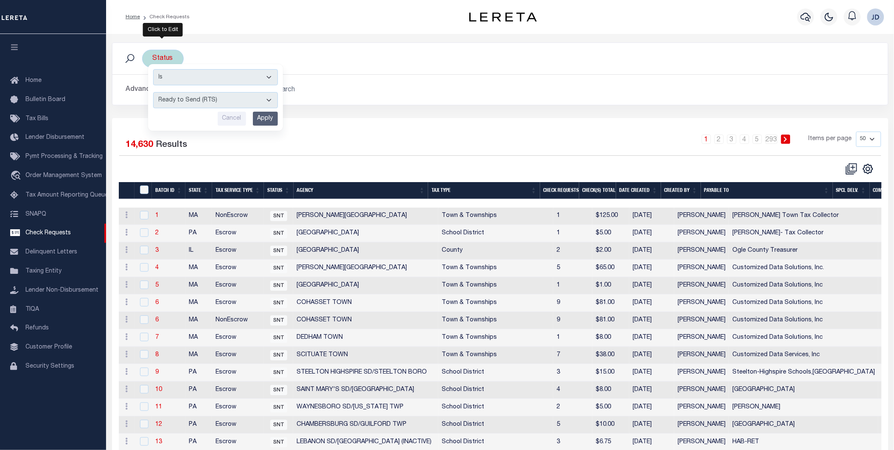
click at [261, 121] on input "Apply" at bounding box center [265, 119] width 25 height 14
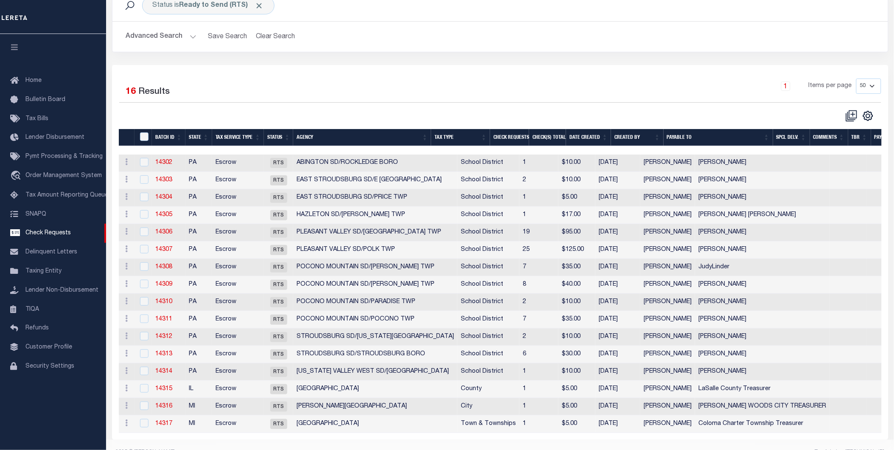
scroll to position [75, 0]
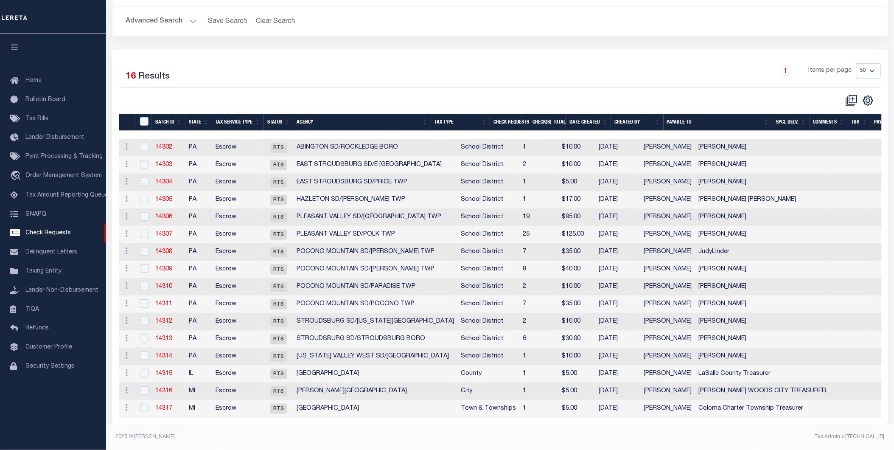
click at [447, 35] on div "Status is Ready to Send (RTS) Search Advanced Search Save Search Clear Search C…" at bounding box center [500, 11] width 789 height 75
click at [336, 117] on th "Agency" at bounding box center [362, 122] width 138 height 17
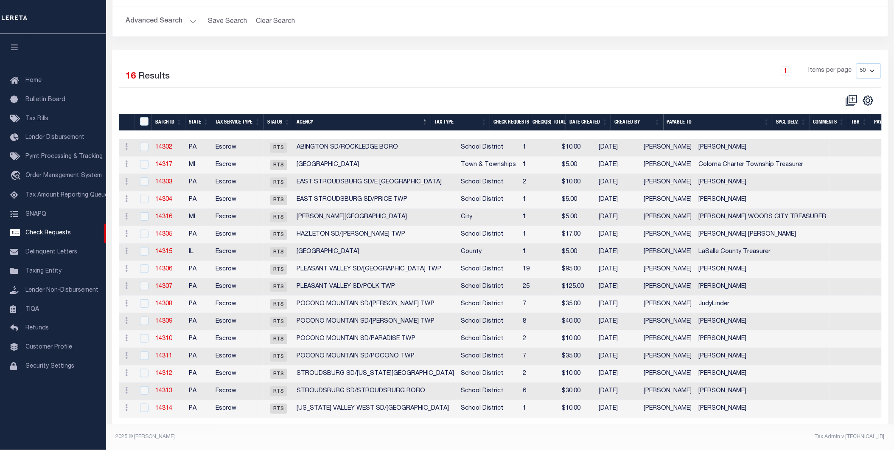
click at [13, 49] on icon "button" at bounding box center [15, 47] width 10 height 8
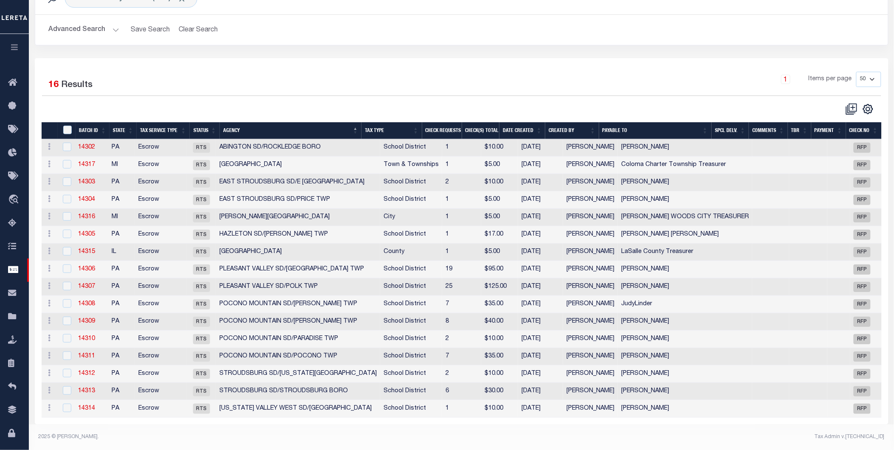
scroll to position [62, 0]
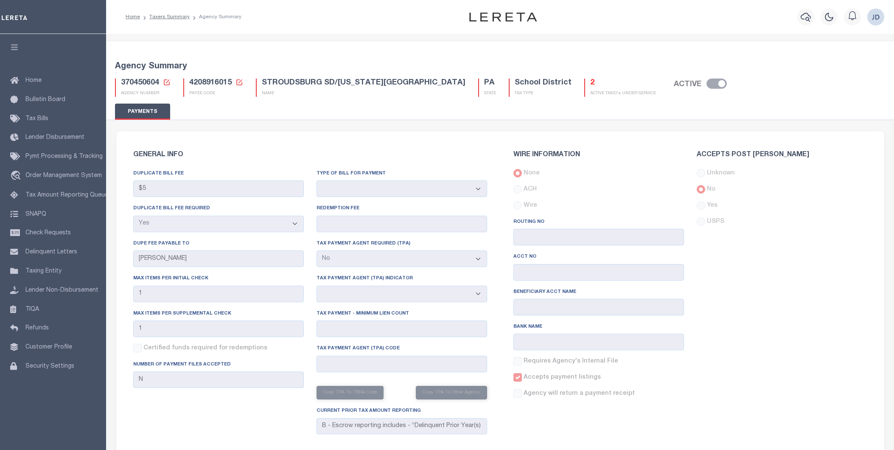
select select "true"
select select "false"
